Goal: Navigation & Orientation: Find specific page/section

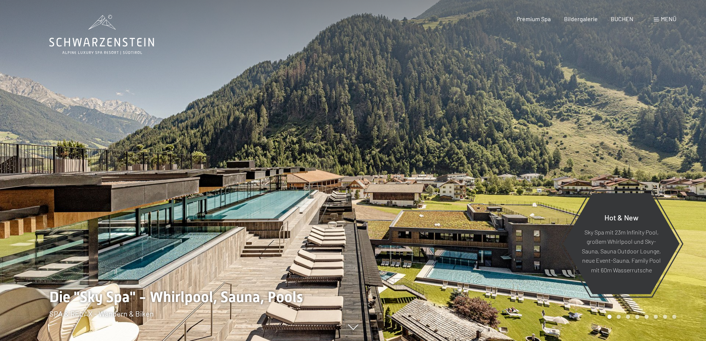
click at [668, 22] on span "Menü" at bounding box center [669, 18] width 16 height 7
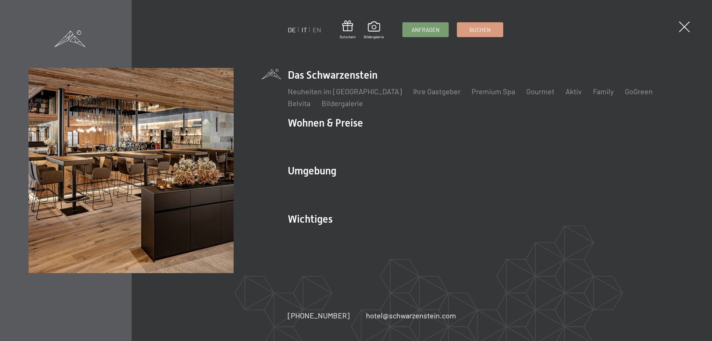
click at [303, 29] on link "IT" at bounding box center [304, 30] width 6 height 8
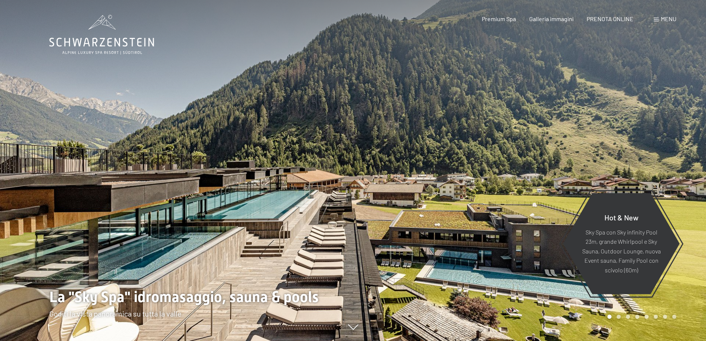
click at [663, 17] on span "Menu" at bounding box center [669, 18] width 16 height 7
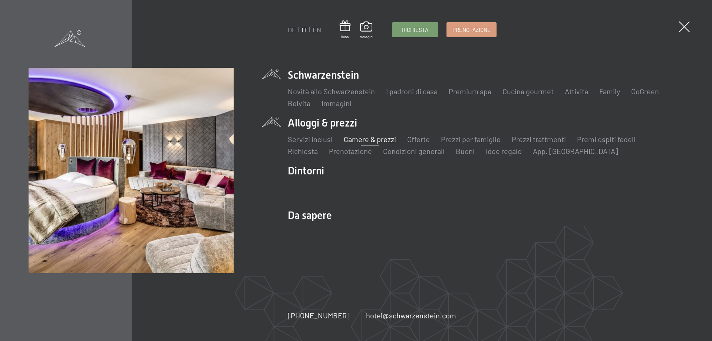
click at [375, 140] on link "Camere & prezzi" at bounding box center [370, 139] width 52 height 9
